Goal: Task Accomplishment & Management: Use online tool/utility

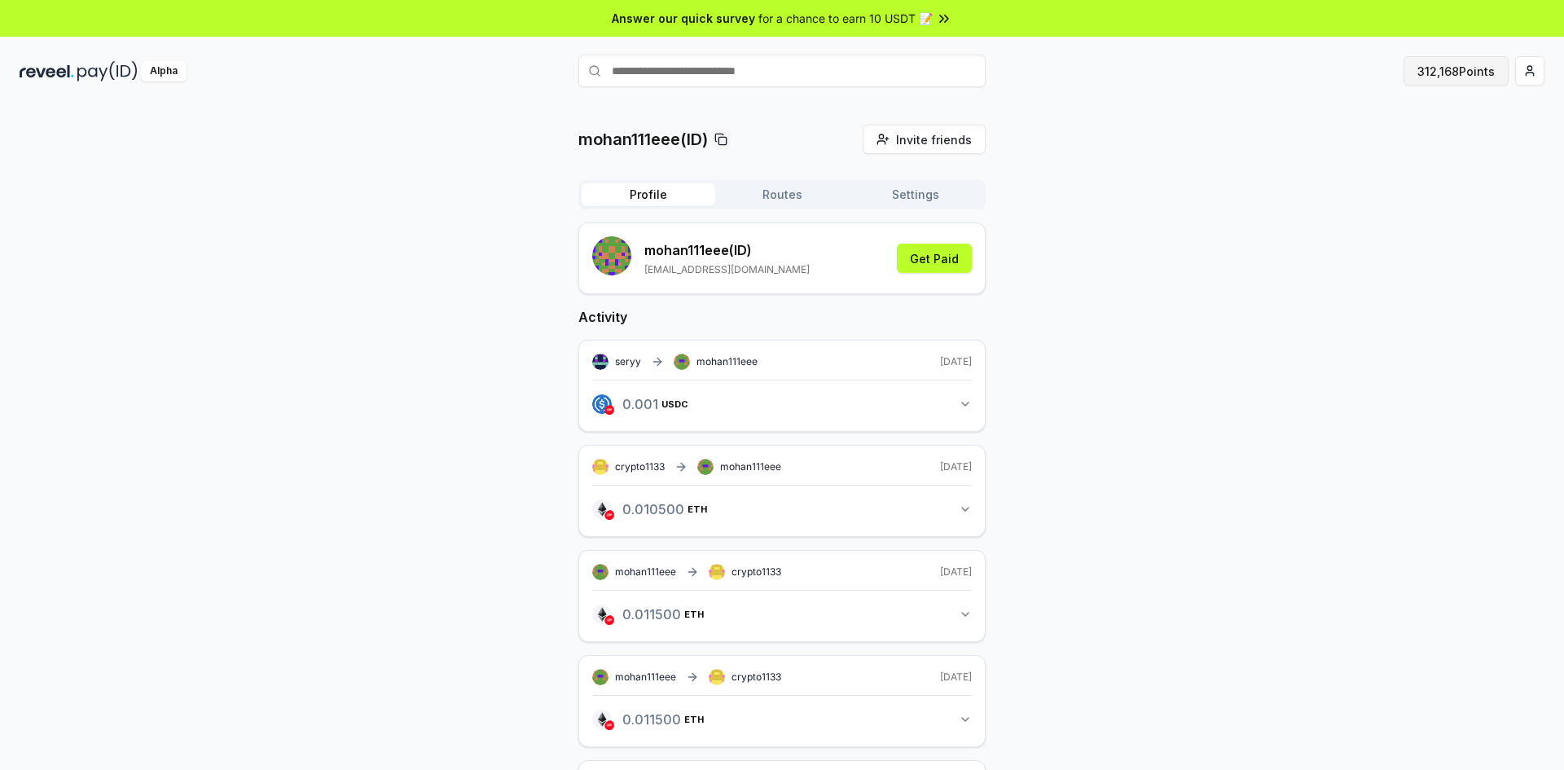
click at [1458, 70] on button "312,168 Points" at bounding box center [1456, 70] width 105 height 29
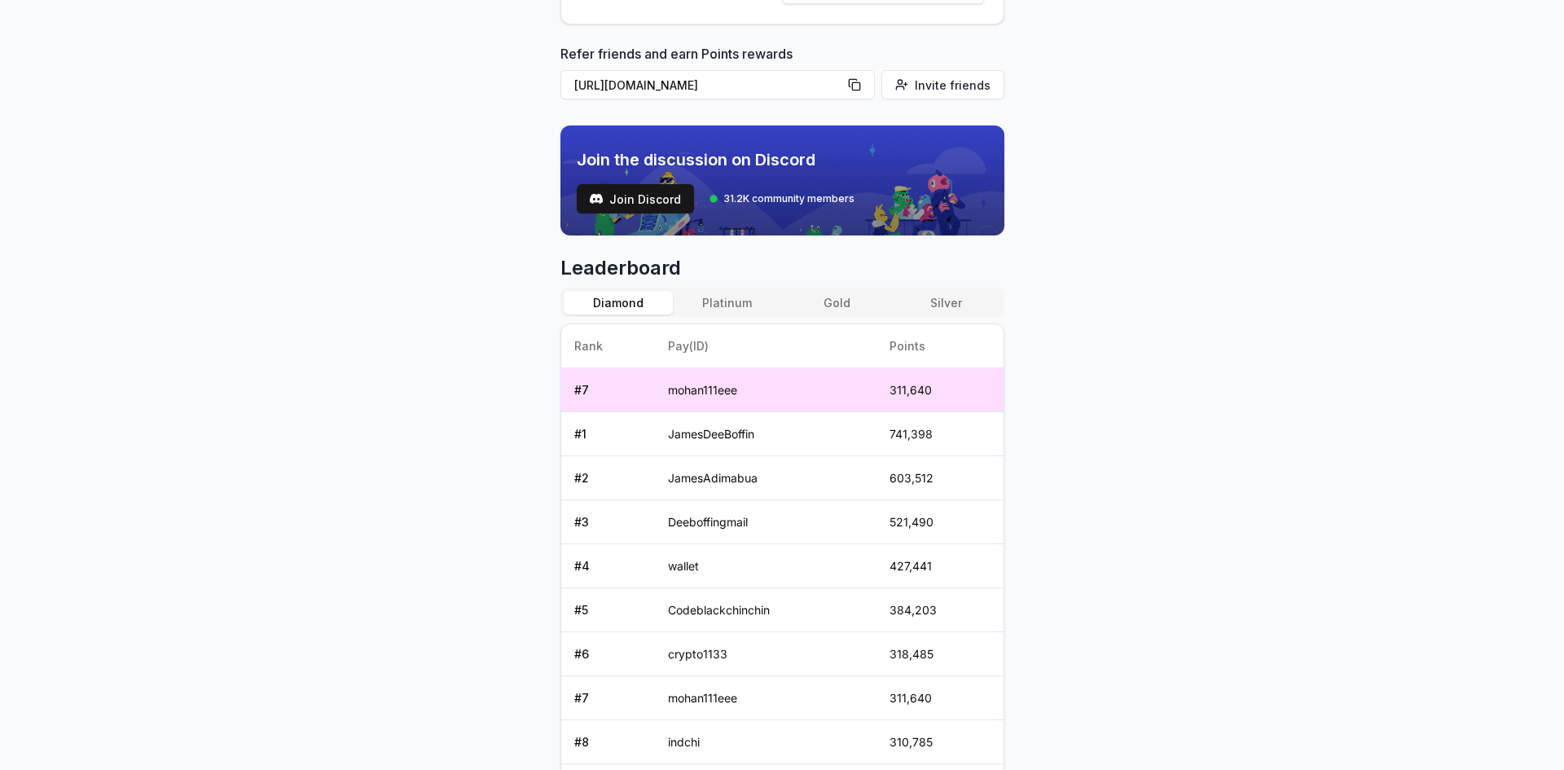
scroll to position [637, 0]
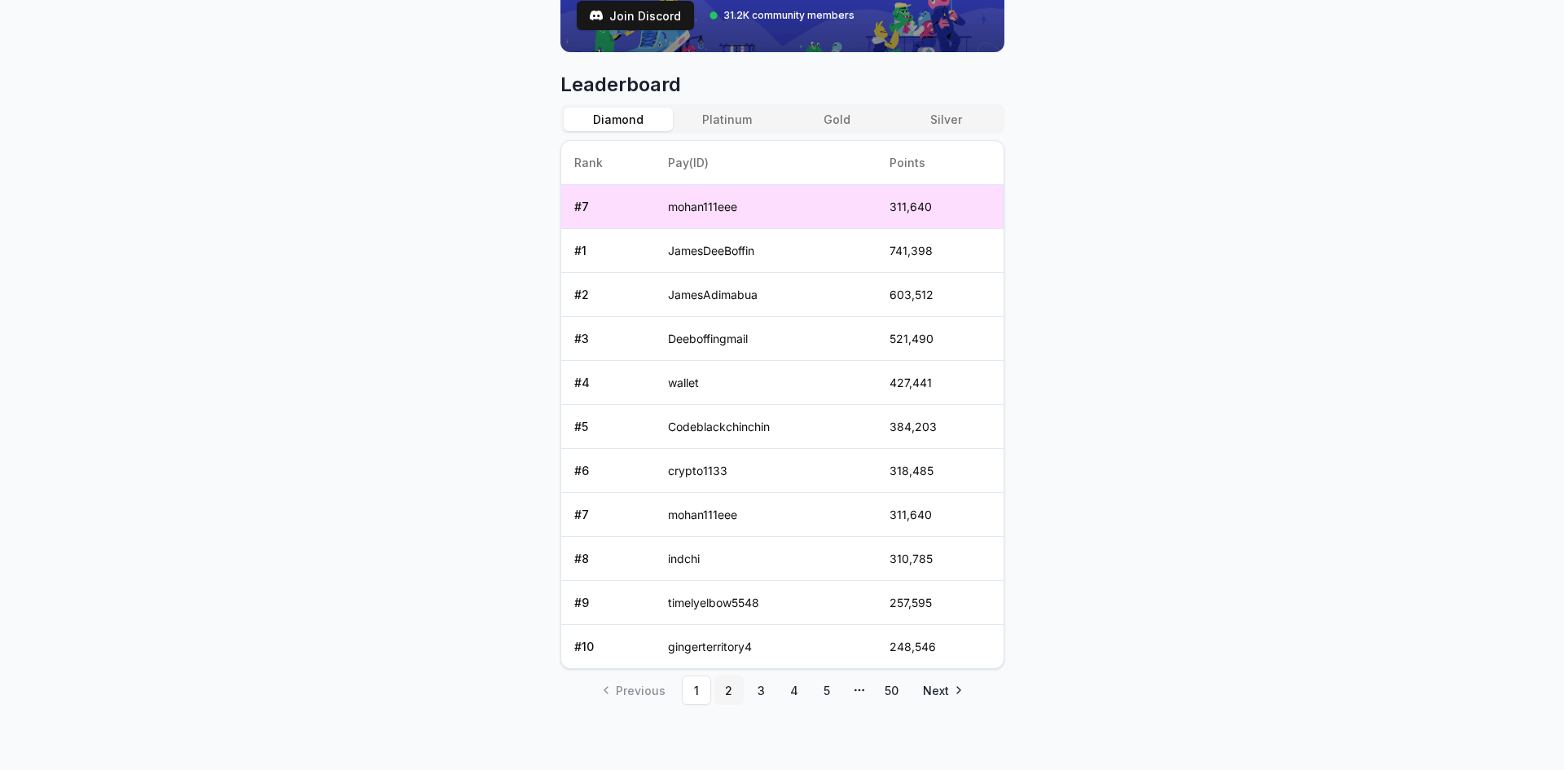
click at [719, 690] on link "2" at bounding box center [729, 689] width 29 height 29
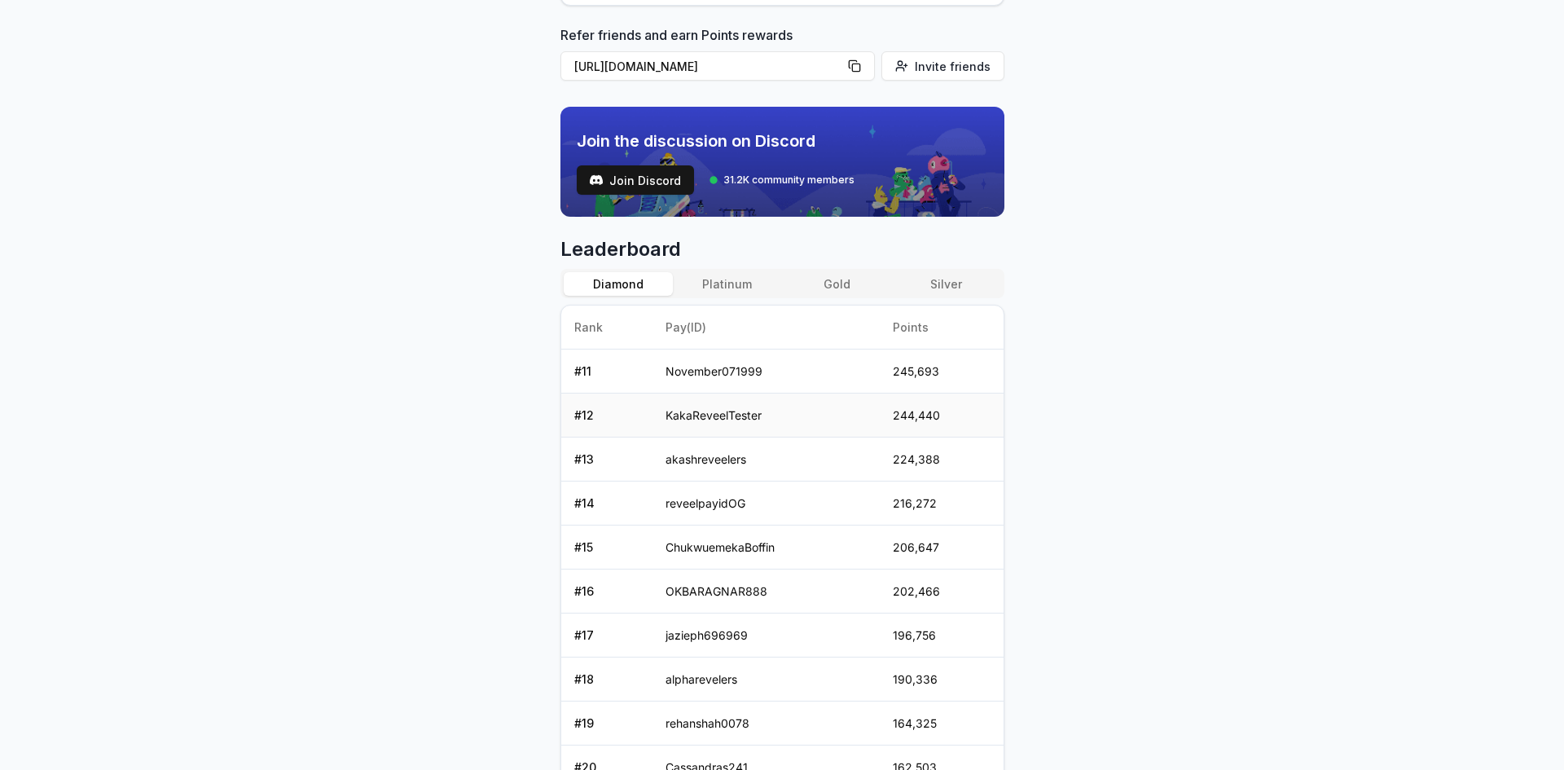
scroll to position [593, 0]
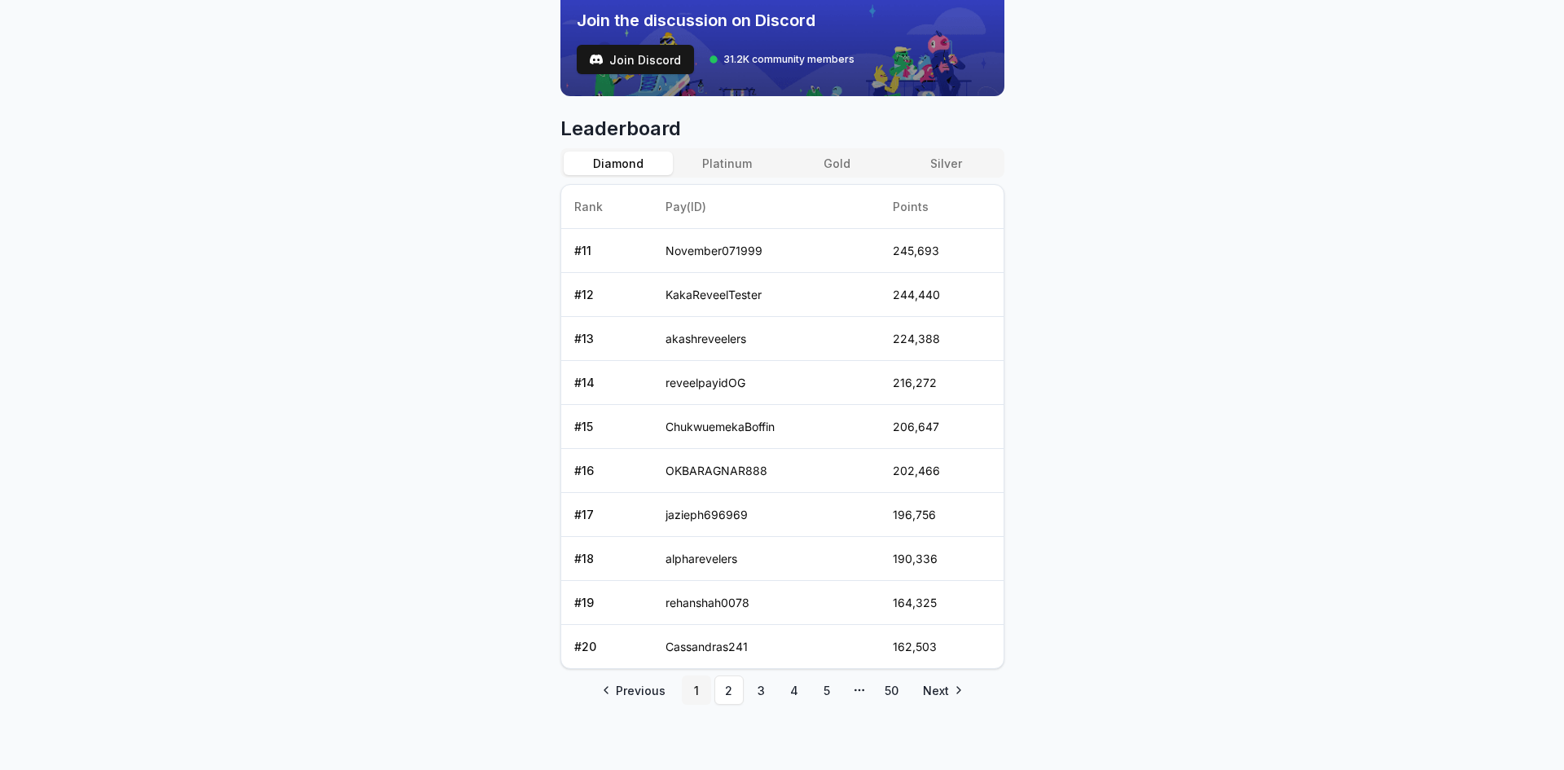
click at [692, 689] on link "1" at bounding box center [696, 689] width 29 height 29
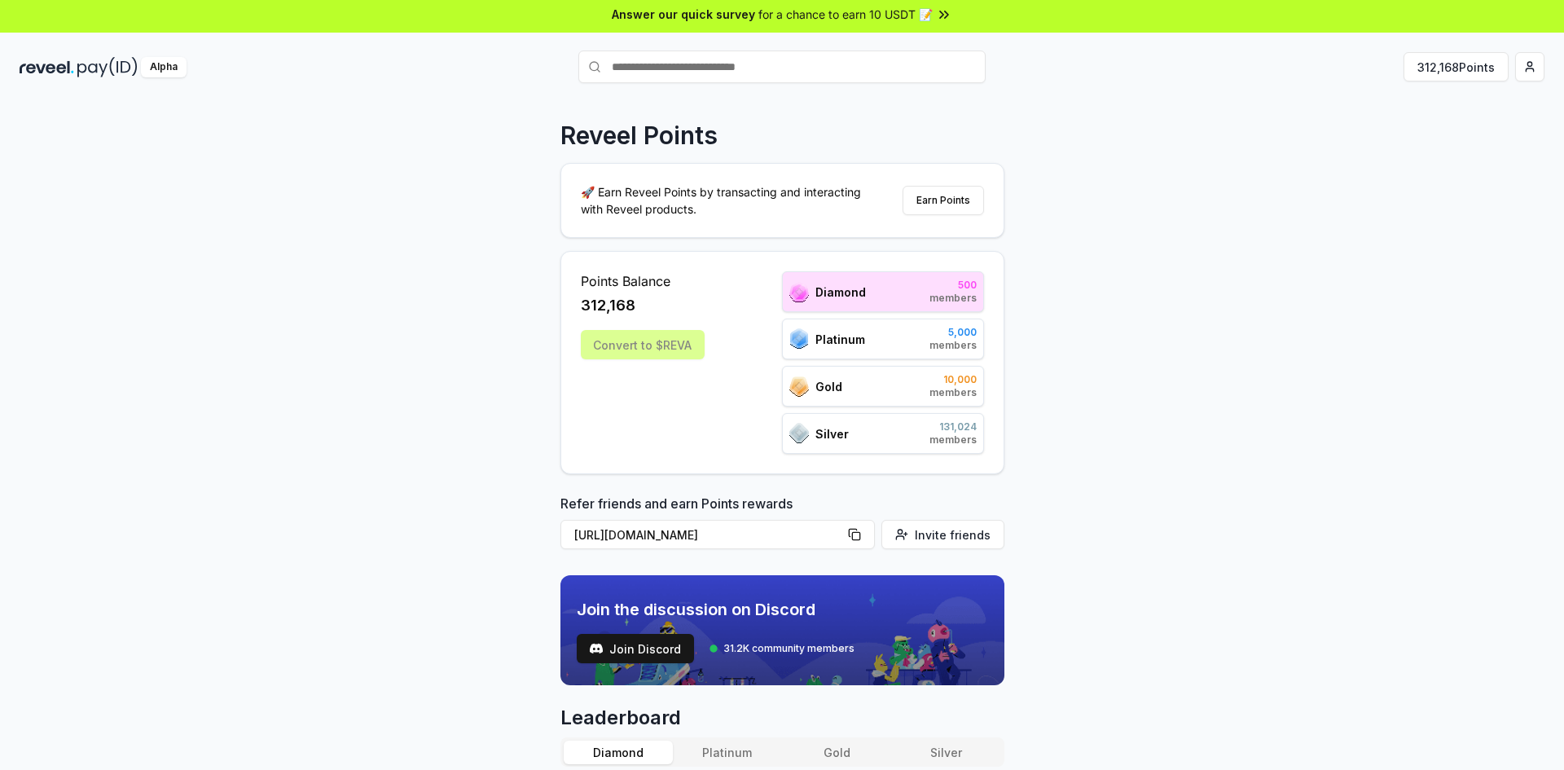
scroll to position [0, 0]
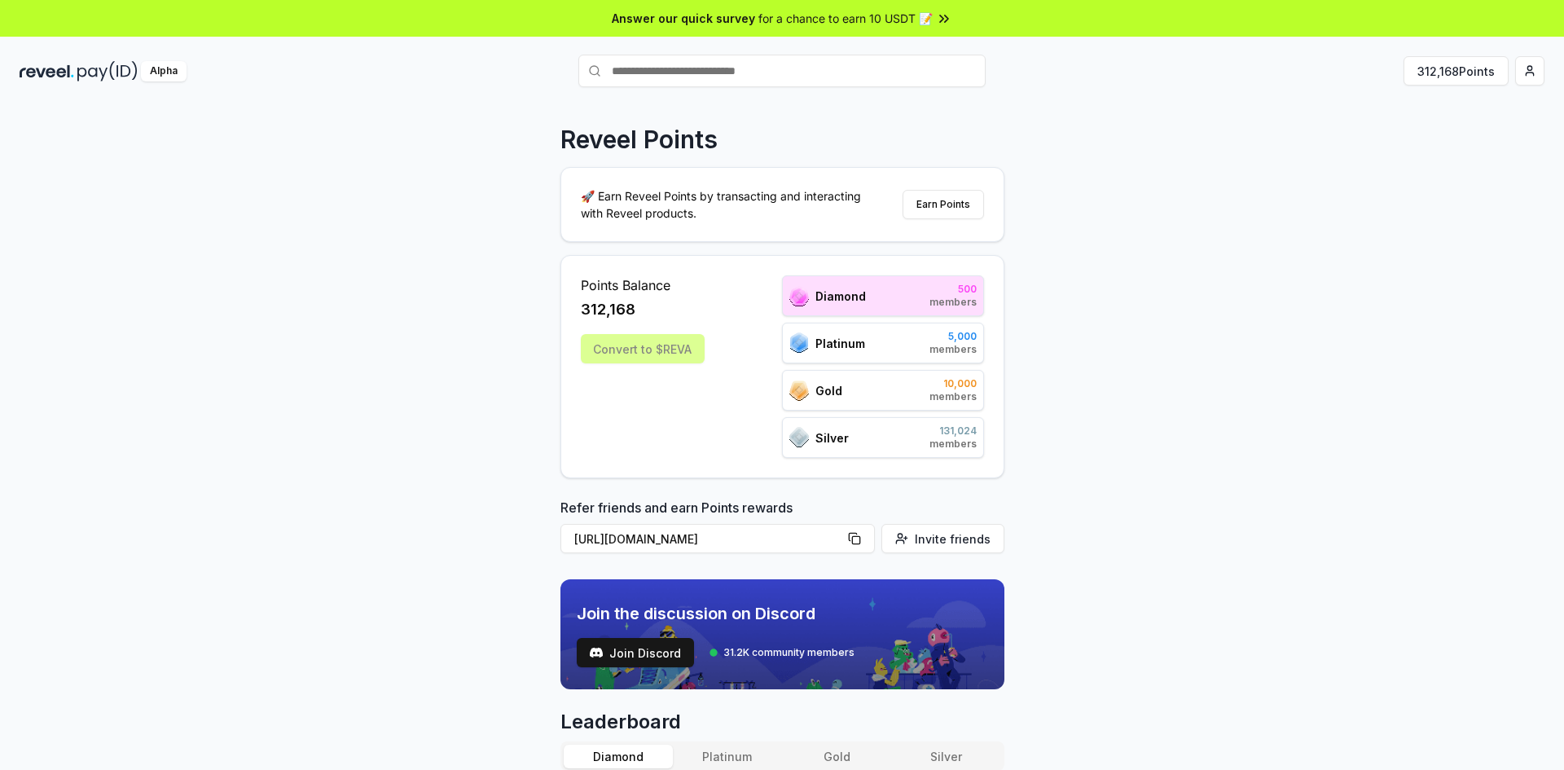
click at [650, 341] on div "Convert to $REVA" at bounding box center [643, 348] width 124 height 29
click at [927, 204] on button "Earn Points" at bounding box center [943, 204] width 81 height 29
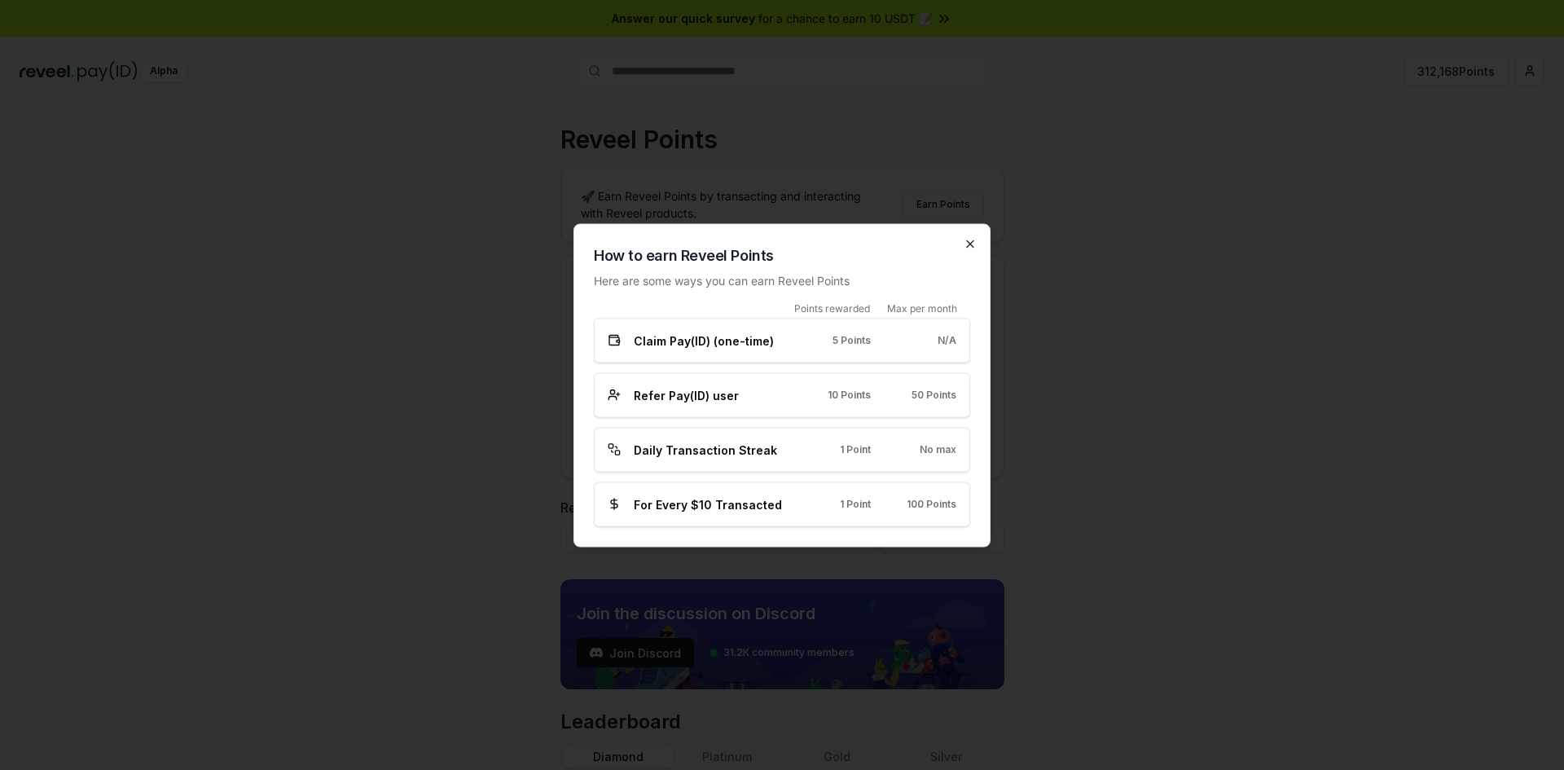
click at [964, 239] on icon "button" at bounding box center [970, 243] width 13 height 13
